Goal: Information Seeking & Learning: Learn about a topic

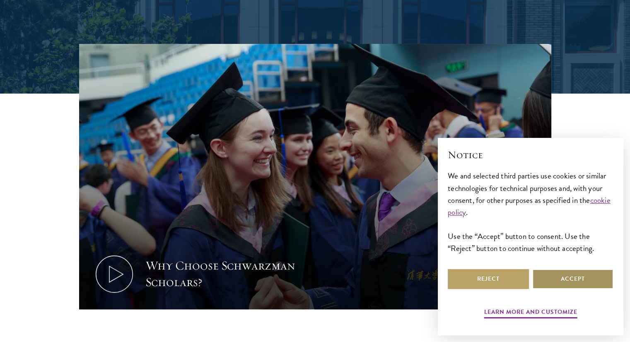
click at [578, 277] on button "Accept" at bounding box center [572, 279] width 81 height 20
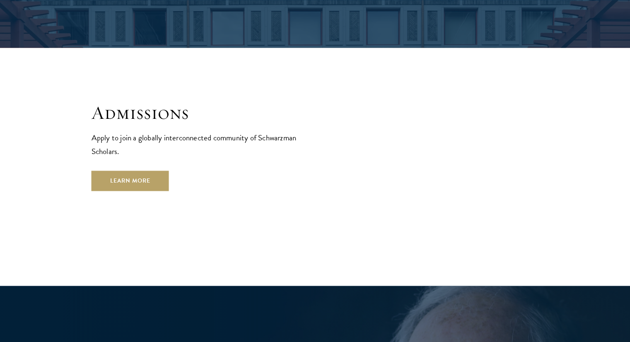
scroll to position [1409, 0]
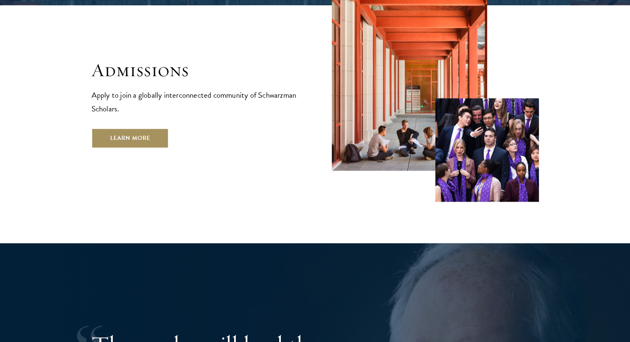
click at [127, 128] on link "Learn More" at bounding box center [130, 138] width 77 height 20
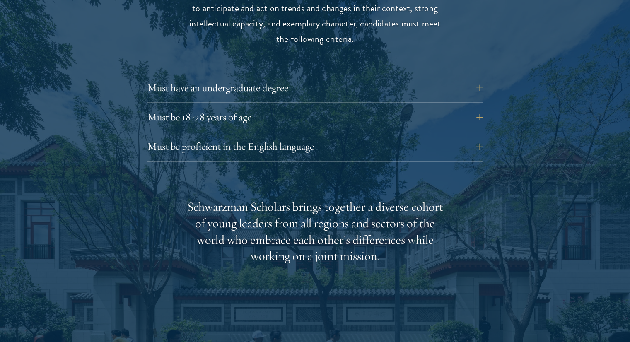
scroll to position [1160, 0]
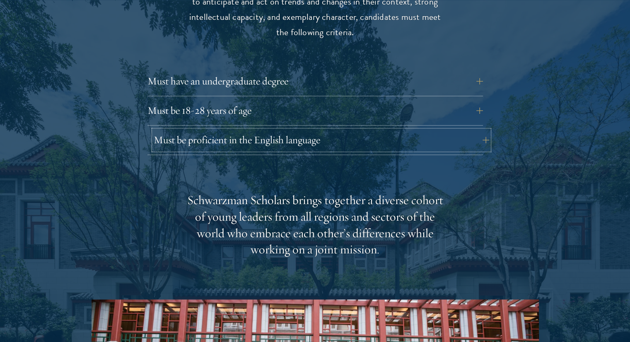
click at [243, 130] on button "Must be proficient in the English language" at bounding box center [322, 140] width 336 height 20
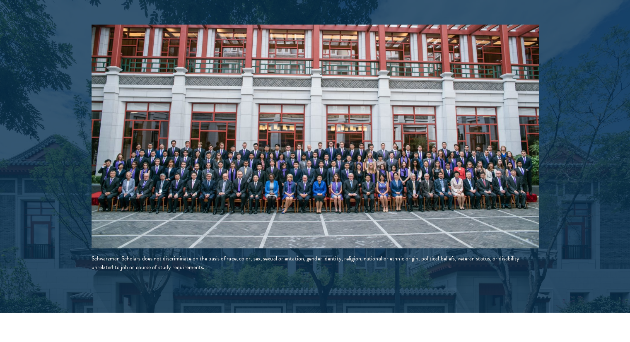
scroll to position [1657, 0]
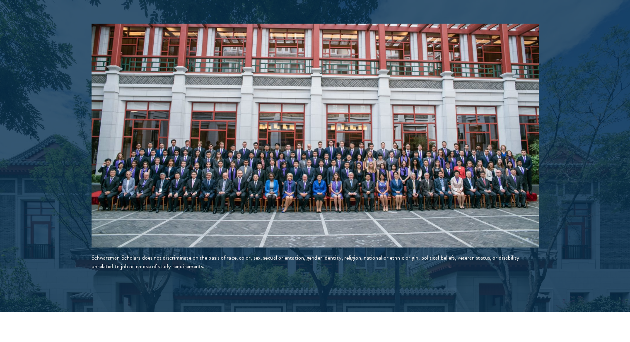
click at [250, 155] on img at bounding box center [316, 136] width 448 height 224
click at [260, 152] on img at bounding box center [316, 136] width 448 height 224
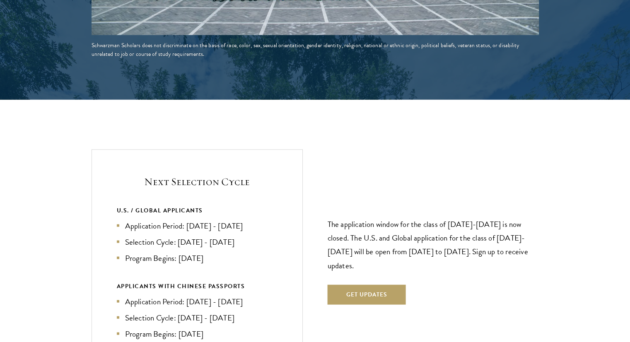
scroll to position [1947, 0]
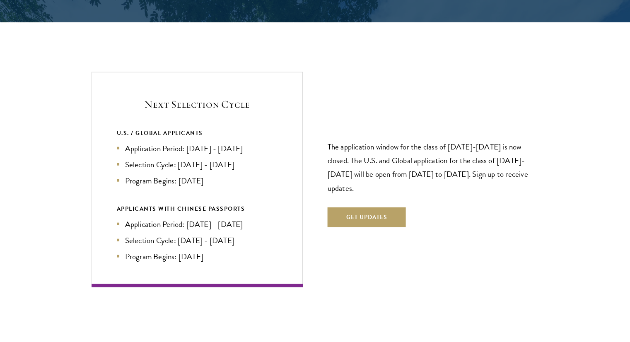
drag, startPoint x: 121, startPoint y: 130, endPoint x: 250, endPoint y: 160, distance: 132.6
click at [250, 160] on ul "Application Period: Apr 2026 - Sep 2026 Selection Cycle: Oct - Nov 2026 Program…" at bounding box center [197, 165] width 161 height 44
click at [300, 115] on div "Next Selection Cycle U.S. / GLOBAL APPLICANTS Application Period: Apr 2026 - Se…" at bounding box center [197, 179] width 211 height 215
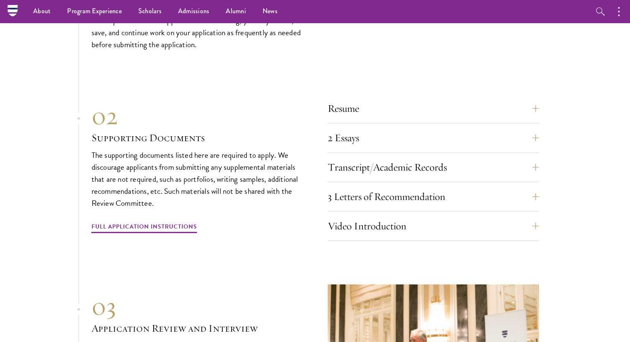
scroll to position [2776, 0]
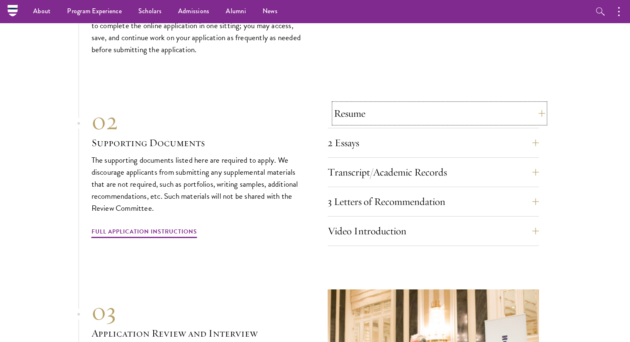
click at [354, 104] on button "Resume" at bounding box center [439, 114] width 211 height 20
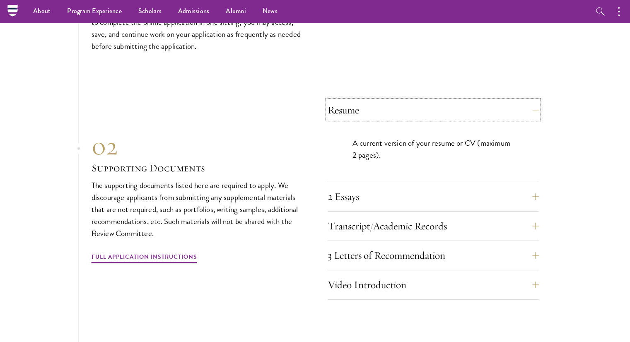
scroll to position [2554, 0]
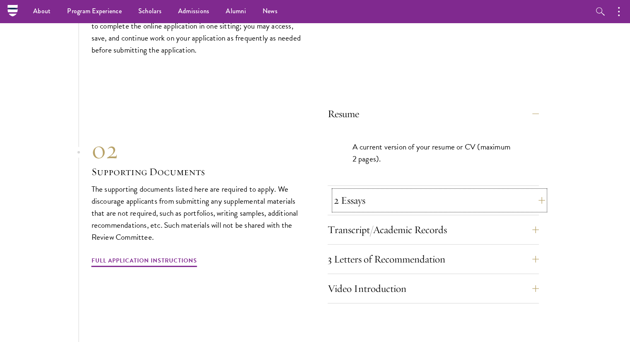
click at [350, 191] on button "2 Essays" at bounding box center [439, 201] width 211 height 20
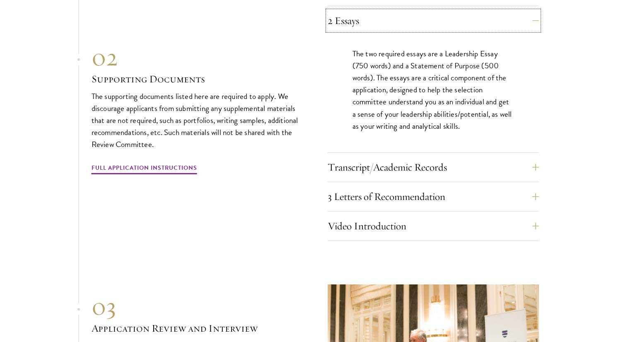
scroll to position [2678, 0]
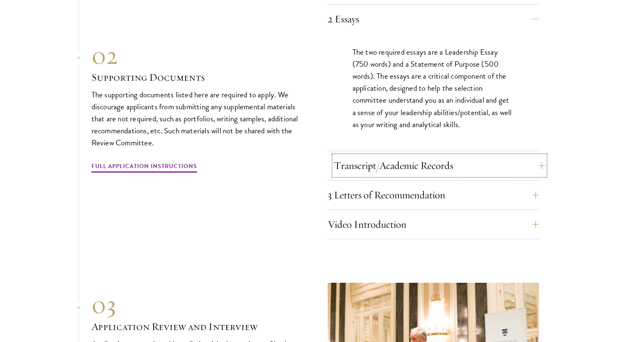
click at [346, 156] on button "Transcript/Academic Records" at bounding box center [439, 166] width 211 height 20
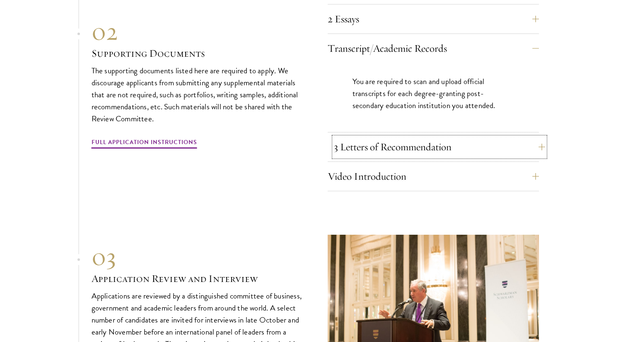
click at [417, 137] on button "3 Letters of Recommendation" at bounding box center [439, 147] width 211 height 20
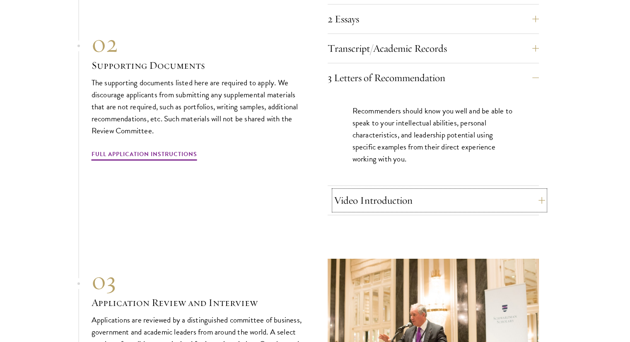
click at [387, 191] on button "Video Introduction" at bounding box center [439, 201] width 211 height 20
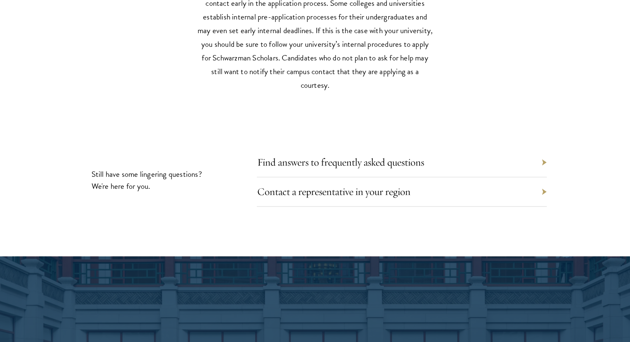
scroll to position [3797, 0]
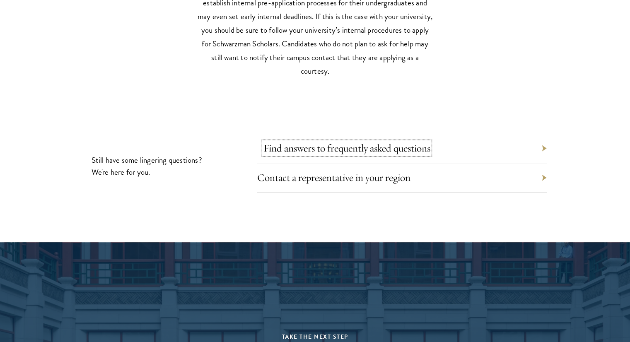
click at [412, 142] on link "Find answers to frequently asked questions" at bounding box center [346, 148] width 167 height 13
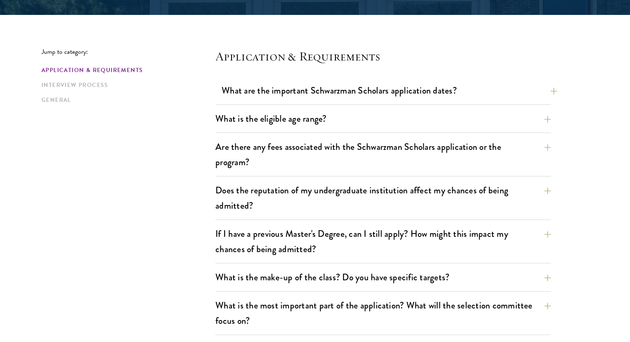
scroll to position [207, 0]
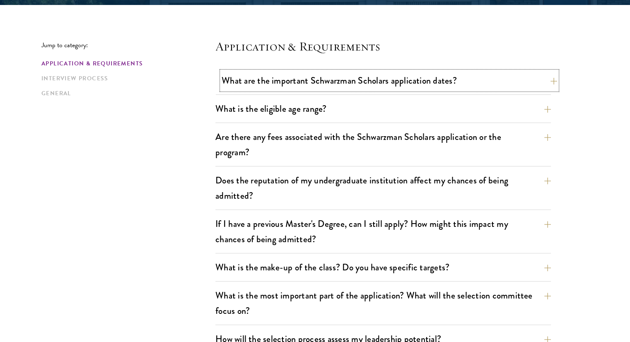
click at [375, 87] on button "What are the important Schwarzman Scholars application dates?" at bounding box center [390, 80] width 336 height 19
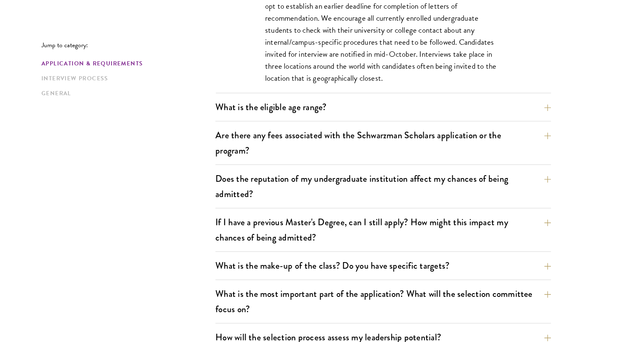
scroll to position [456, 0]
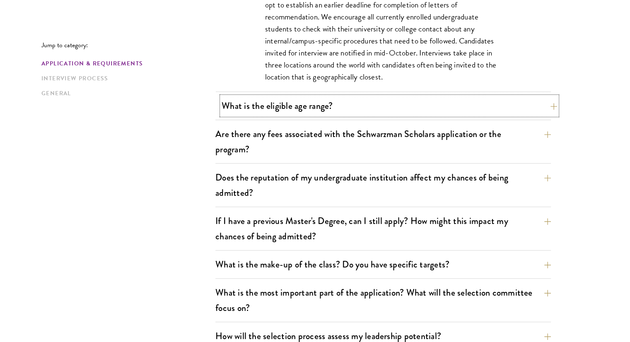
click at [368, 105] on button "What is the eligible age range?" at bounding box center [390, 106] width 336 height 19
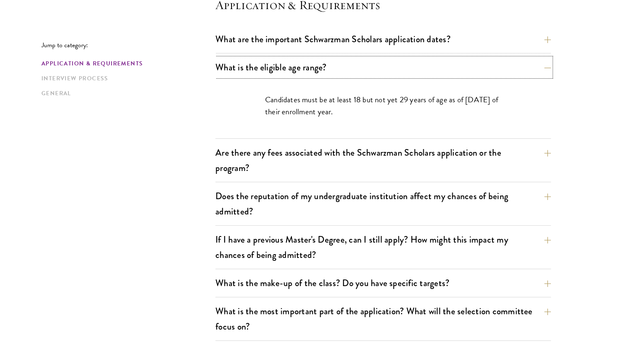
scroll to position [290, 0]
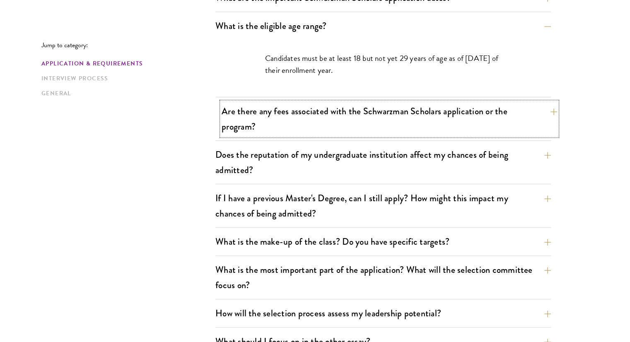
click at [359, 117] on button "Are there any fees associated with the Schwarzman Scholars application or the p…" at bounding box center [390, 119] width 336 height 34
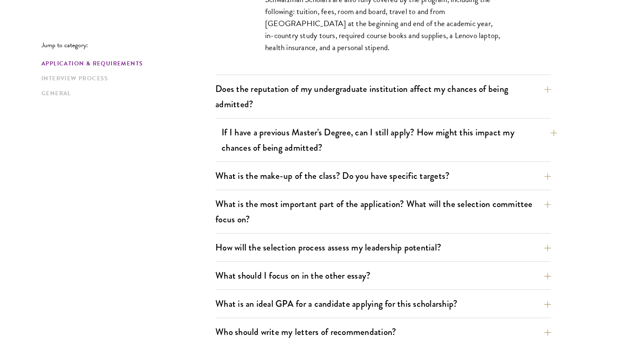
scroll to position [456, 0]
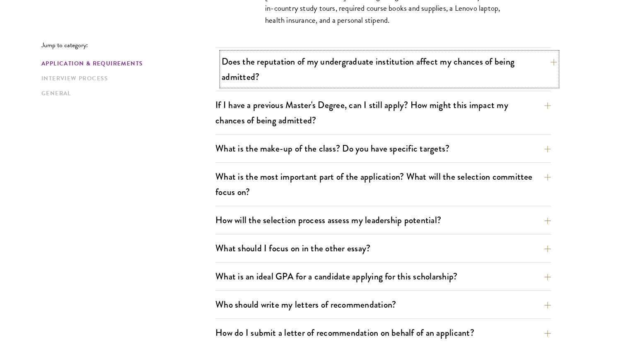
click at [318, 74] on button "Does the reputation of my undergraduate institution affect my chances of being …" at bounding box center [390, 69] width 336 height 34
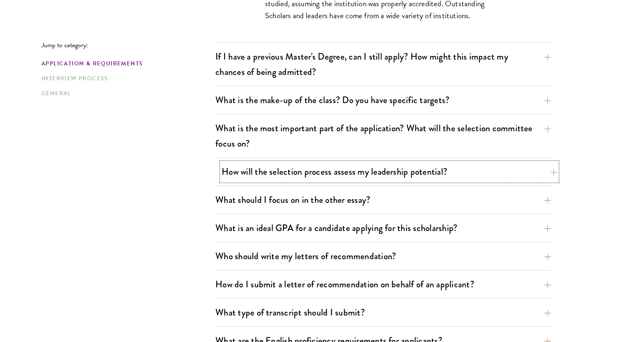
click at [315, 170] on button "How will the selection process assess my leadership potential?" at bounding box center [390, 171] width 336 height 19
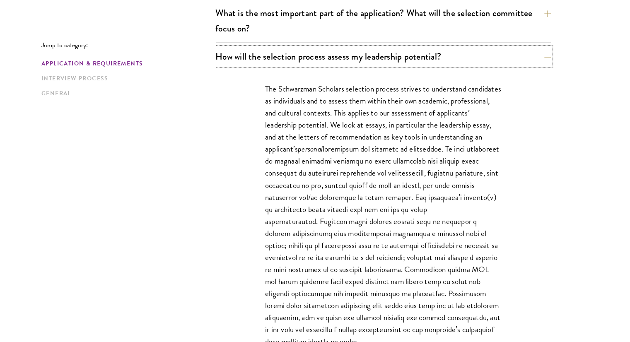
scroll to position [539, 0]
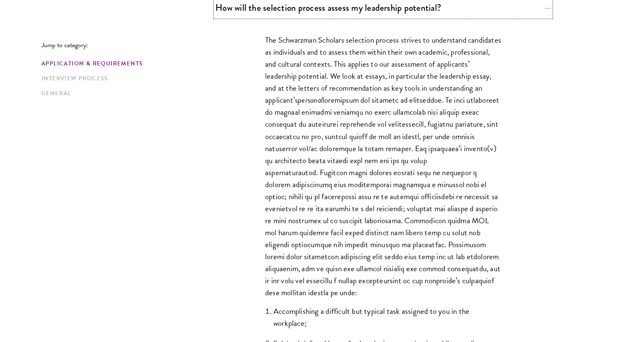
click at [215, 0] on button "How will the selection process assess my leadership potential?" at bounding box center [383, 7] width 336 height 19
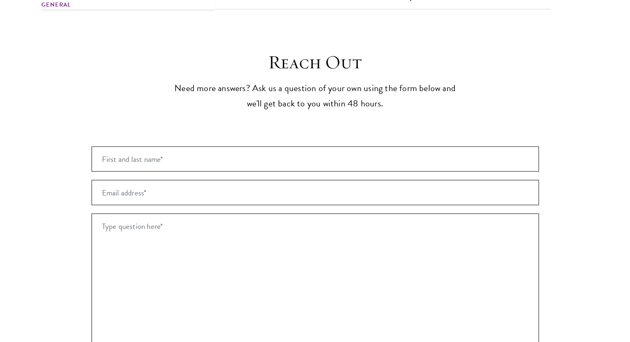
scroll to position [1533, 0]
